Goal: Communication & Community: Ask a question

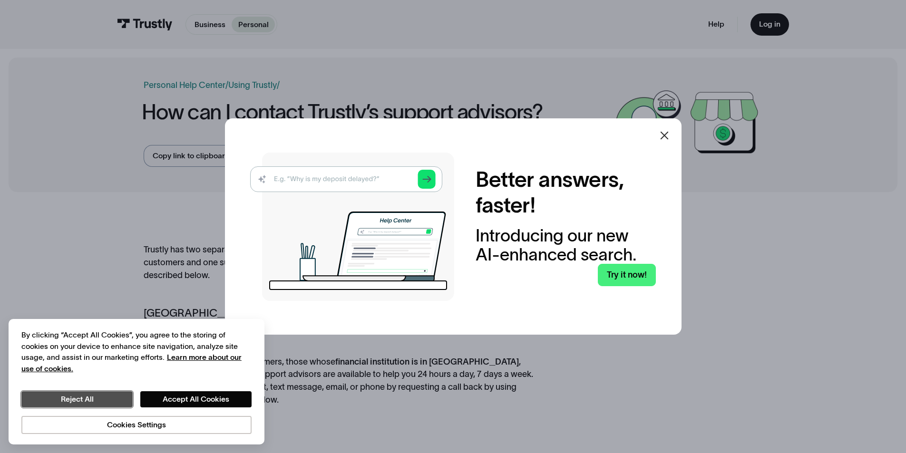
click at [109, 400] on button "Reject All" at bounding box center [76, 399] width 111 height 16
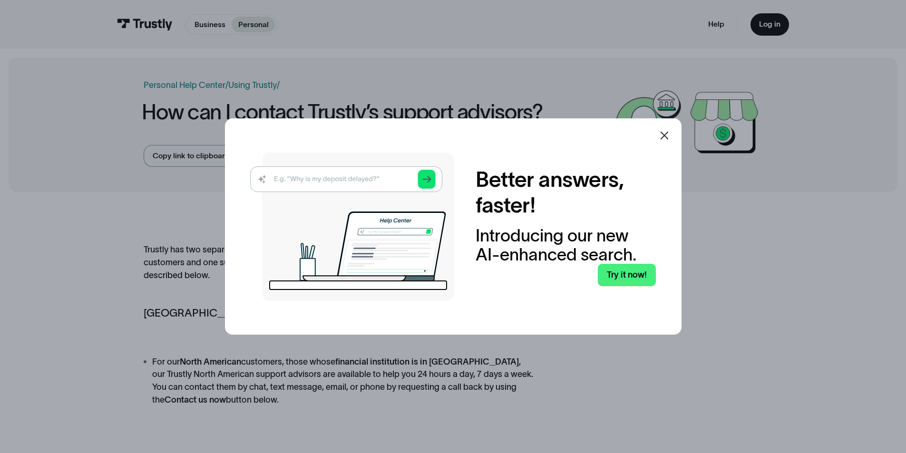
click at [360, 177] on img at bounding box center [352, 227] width 204 height 148
click at [428, 181] on img at bounding box center [352, 227] width 204 height 148
click at [632, 277] on link "Try it now!" at bounding box center [627, 275] width 58 height 22
click at [674, 132] on div at bounding box center [664, 135] width 23 height 23
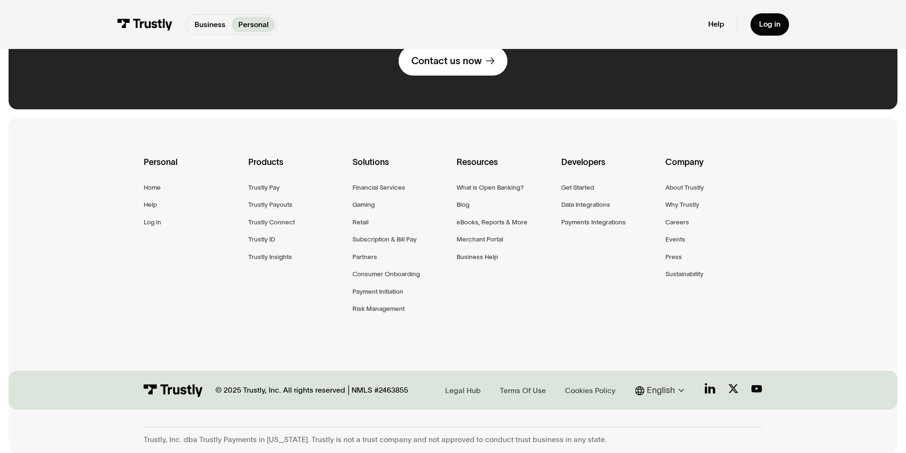
scroll to position [523, 0]
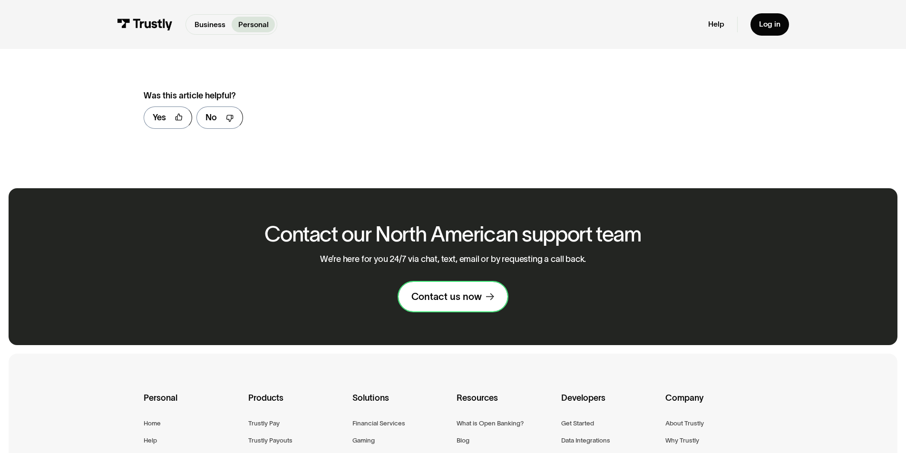
click at [457, 307] on link "Contact us now" at bounding box center [453, 296] width 109 height 29
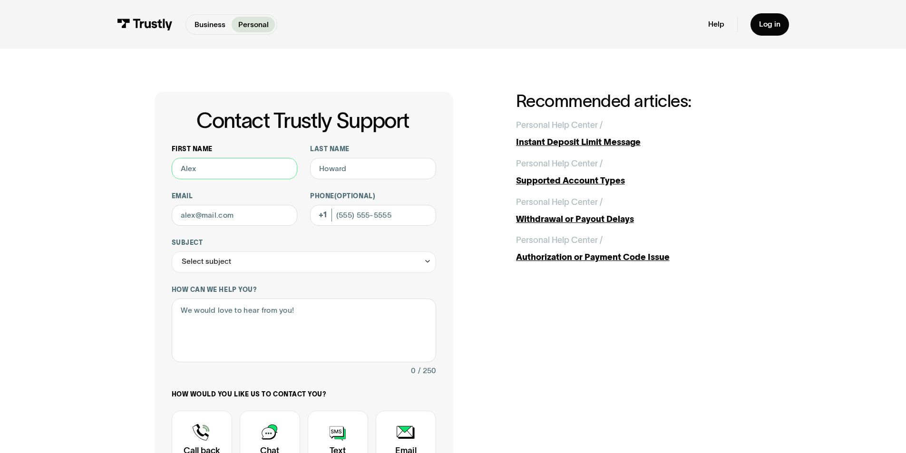
click at [240, 172] on input "First name" at bounding box center [235, 168] width 126 height 21
type input "Sean"
type input "Wilson"
type input "seanwilson.jenkins@gmail.com"
type input "(606) 465-0390"
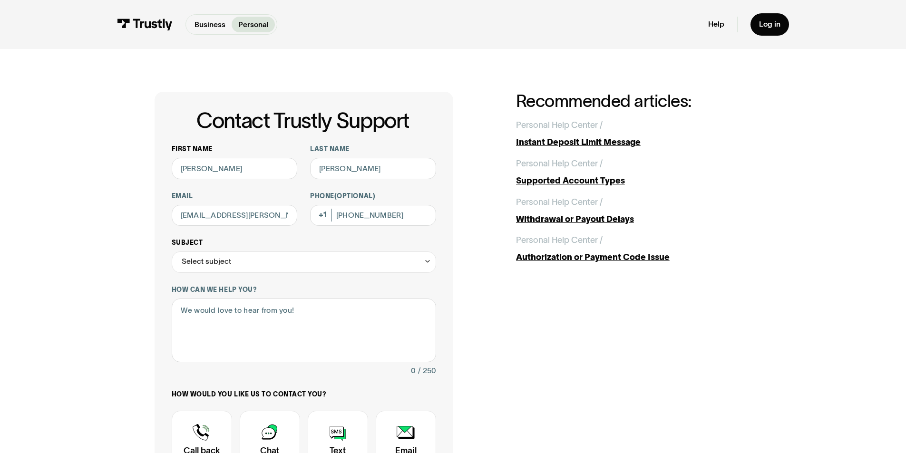
click at [239, 270] on div "Select subject" at bounding box center [304, 262] width 264 height 21
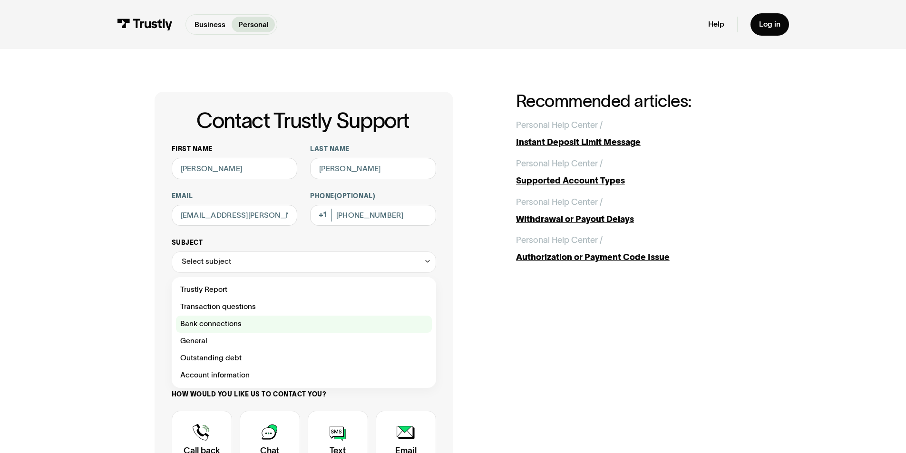
click at [235, 328] on div "Contact Trustly Support" at bounding box center [304, 324] width 256 height 17
type input "**********"
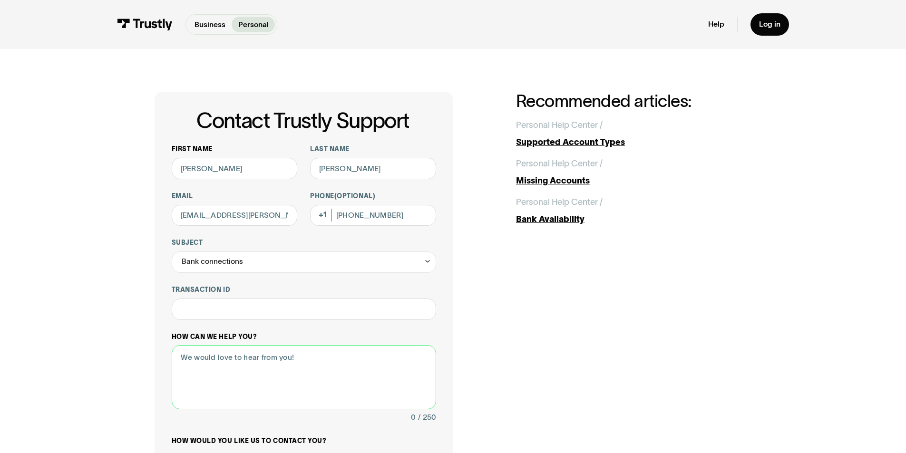
click at [218, 359] on textarea "How can we help you?" at bounding box center [304, 377] width 264 height 64
type textarea "I"
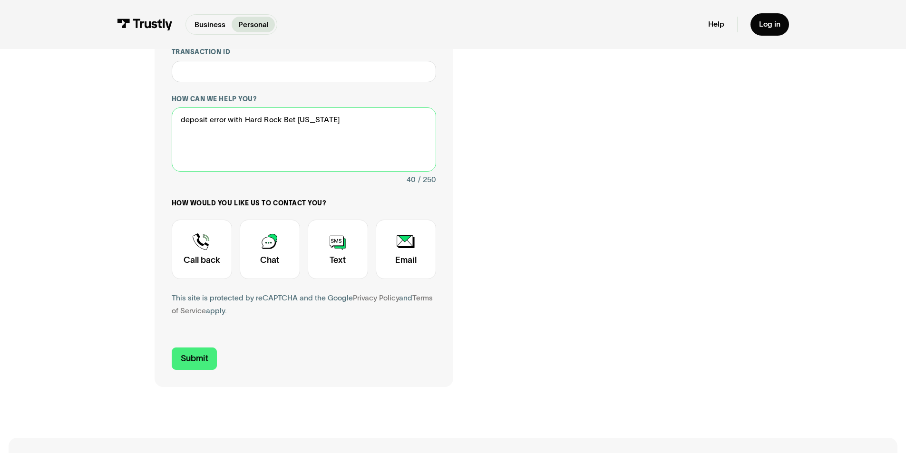
scroll to position [285, 0]
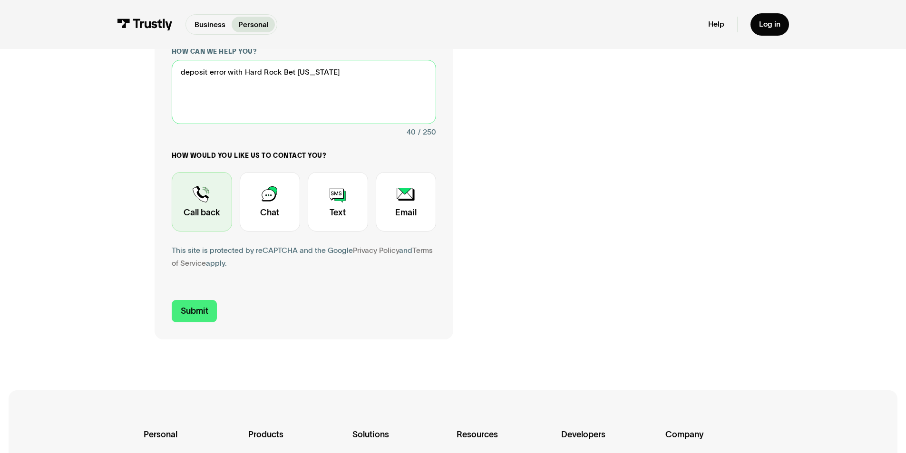
type textarea "deposit error with Hard Rock Bet Florida"
click at [203, 212] on div "Contact Trustly Support" at bounding box center [202, 201] width 60 height 59
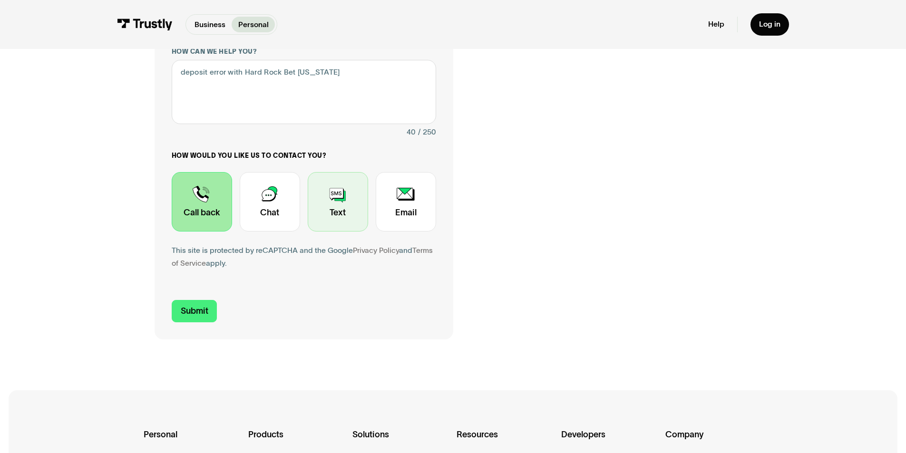
click at [322, 203] on div "Contact Trustly Support" at bounding box center [338, 201] width 60 height 59
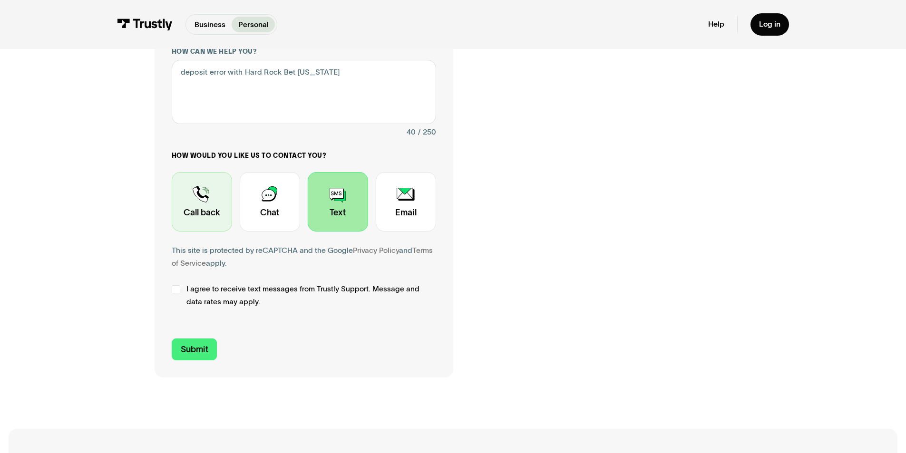
click at [215, 211] on div "Contact Trustly Support" at bounding box center [202, 201] width 60 height 59
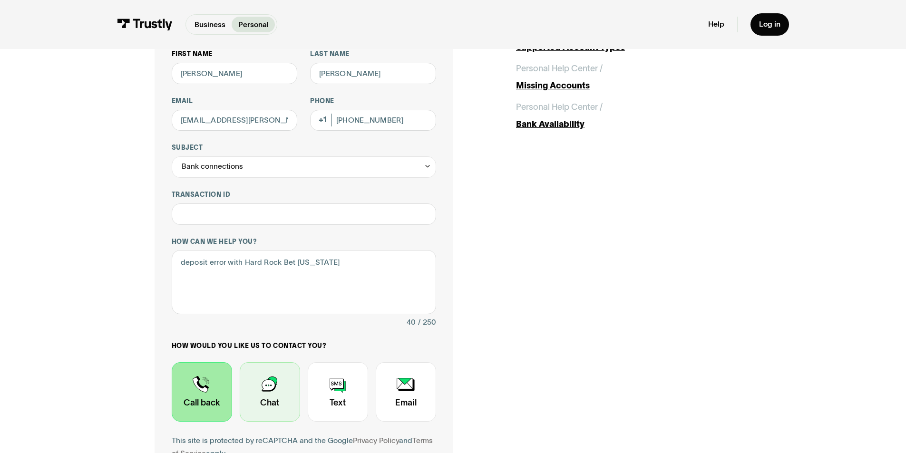
scroll to position [238, 0]
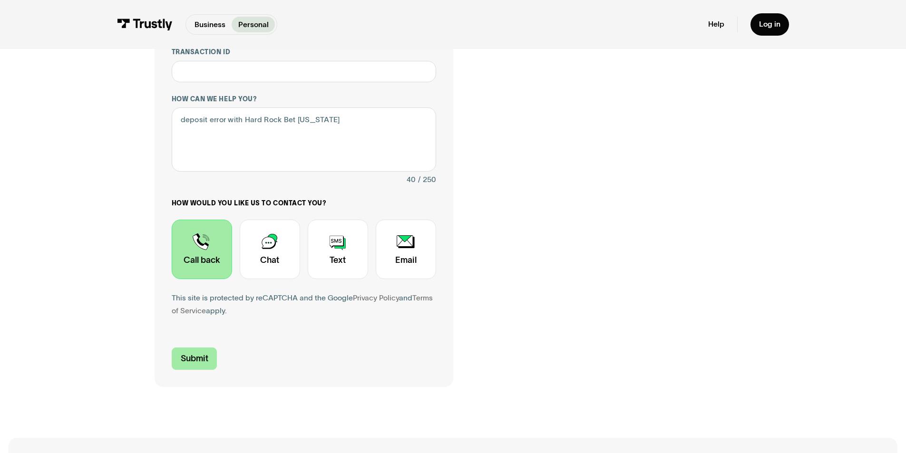
click at [211, 360] on input "Submit" at bounding box center [195, 359] width 46 height 22
type input "+16064650390"
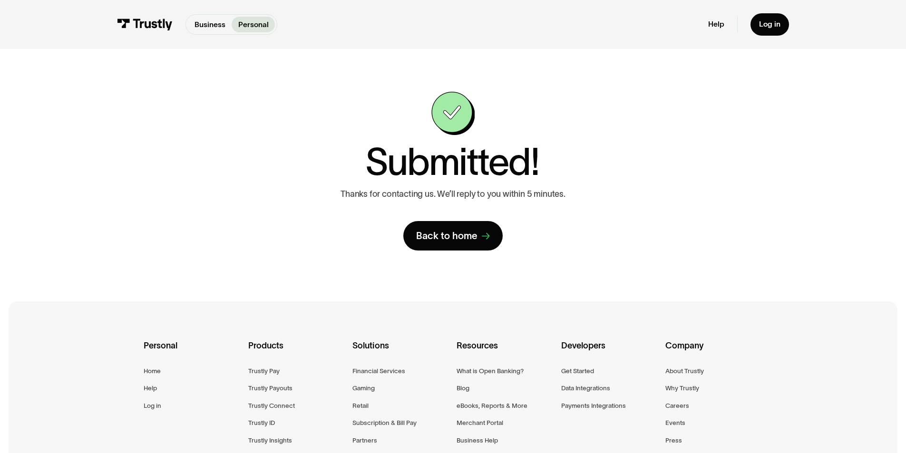
click at [796, 348] on div "Personal Home Help Log in Products Trustly Pay Trustly Payouts Trustly Connect …" at bounding box center [453, 433] width 889 height 262
click at [761, 352] on div "Company" at bounding box center [713, 352] width 97 height 27
click at [753, 366] on div "Company" at bounding box center [713, 352] width 97 height 27
click at [774, 308] on div "Personal Home Help Log in Products Trustly Pay Trustly Payouts Trustly Connect …" at bounding box center [453, 433] width 889 height 262
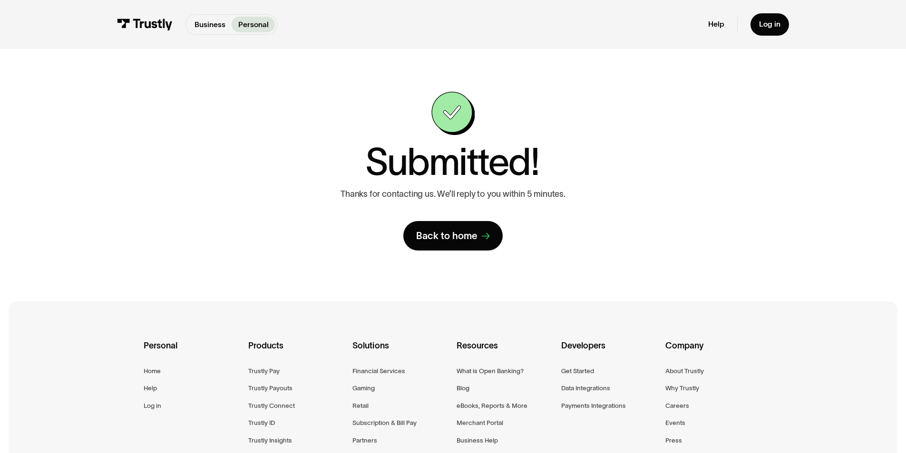
click at [774, 308] on div "Personal Home Help Log in Products Trustly Pay Trustly Payouts Trustly Connect …" at bounding box center [453, 433] width 889 height 262
click at [772, 314] on div "Personal Home Help Log in Products Trustly Pay Trustly Payouts Trustly Connect …" at bounding box center [453, 433] width 889 height 262
click at [765, 329] on div "Personal Home Help Log in Products Trustly Pay Trustly Payouts Trustly Connect …" at bounding box center [453, 433] width 889 height 262
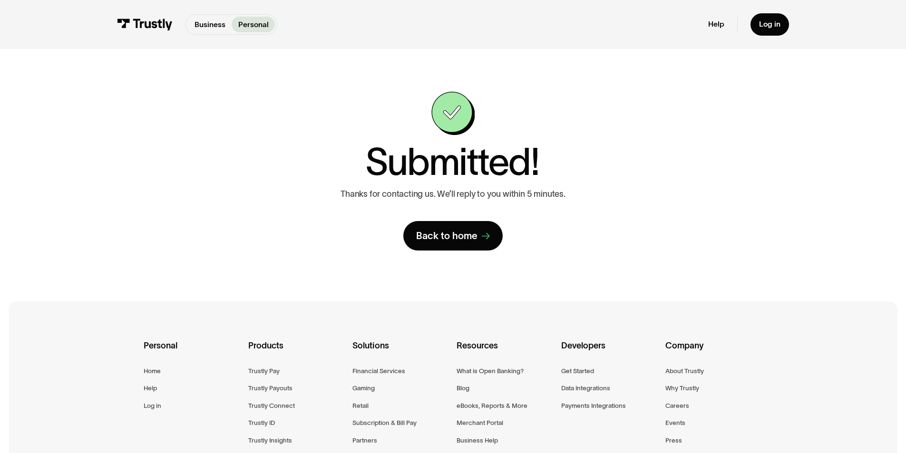
click at [765, 329] on div "Personal Home Help Log in Products Trustly Pay Trustly Payouts Trustly Connect …" at bounding box center [453, 433] width 889 height 262
click at [695, 178] on div "Submitted! Thanks for contacting us. We’ll reply to you within 5 minutes. Back …" at bounding box center [452, 171] width 863 height 244
click at [689, 190] on div "Submitted! Thanks for contacting us. We’ll reply to you within 5 minutes. Back …" at bounding box center [452, 171] width 863 height 244
